Goal: Transaction & Acquisition: Download file/media

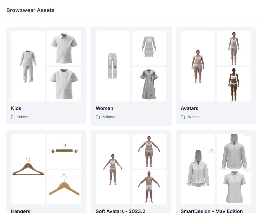
click at [157, 96] on img at bounding box center [148, 84] width 34 height 34
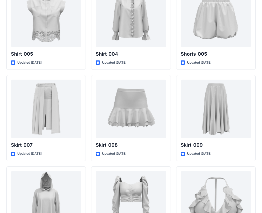
scroll to position [2493, 0]
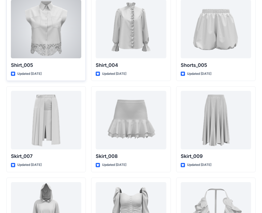
click at [74, 37] on div at bounding box center [46, 29] width 70 height 59
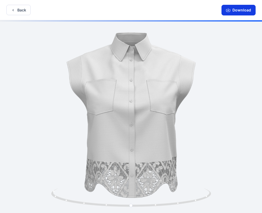
click at [241, 10] on button "Download" at bounding box center [238, 10] width 34 height 11
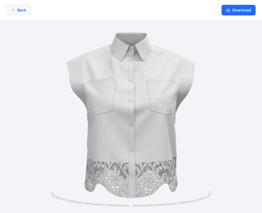
click at [19, 10] on button "Back" at bounding box center [18, 10] width 24 height 10
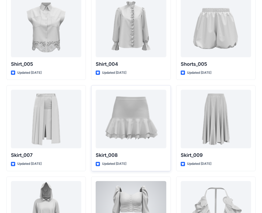
scroll to position [2492, 0]
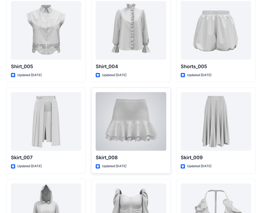
click at [135, 120] on div at bounding box center [131, 121] width 70 height 59
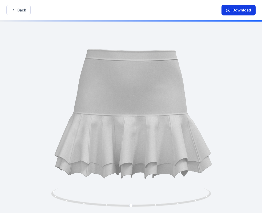
click at [238, 12] on button "Download" at bounding box center [238, 10] width 34 height 11
